Goal: Information Seeking & Learning: Learn about a topic

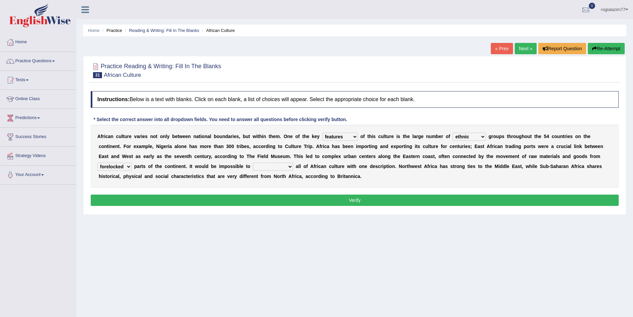
select select "features"
select select "ethnic"
select select "forelocked"
click at [292, 168] on select "characterize conceptualize symbolize synthesize" at bounding box center [273, 166] width 40 height 8
select select "characterize"
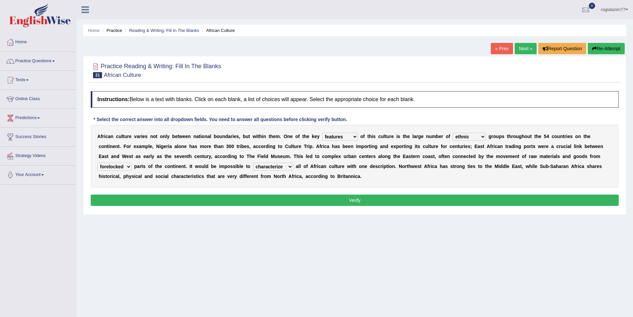
click at [253, 162] on select "characterize conceptualize symbolize synthesize" at bounding box center [273, 166] width 40 height 8
click at [342, 198] on button "Verify" at bounding box center [355, 199] width 528 height 11
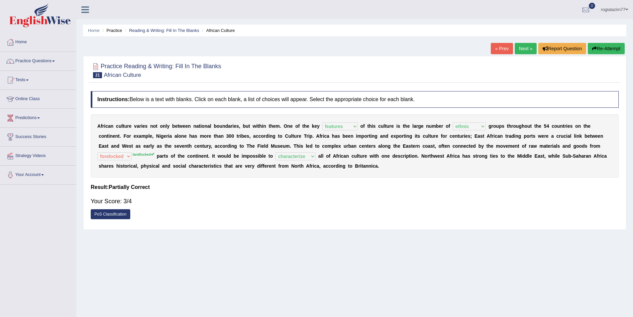
click at [518, 51] on link "Next »" at bounding box center [526, 48] width 22 height 11
